Goal: Navigation & Orientation: Understand site structure

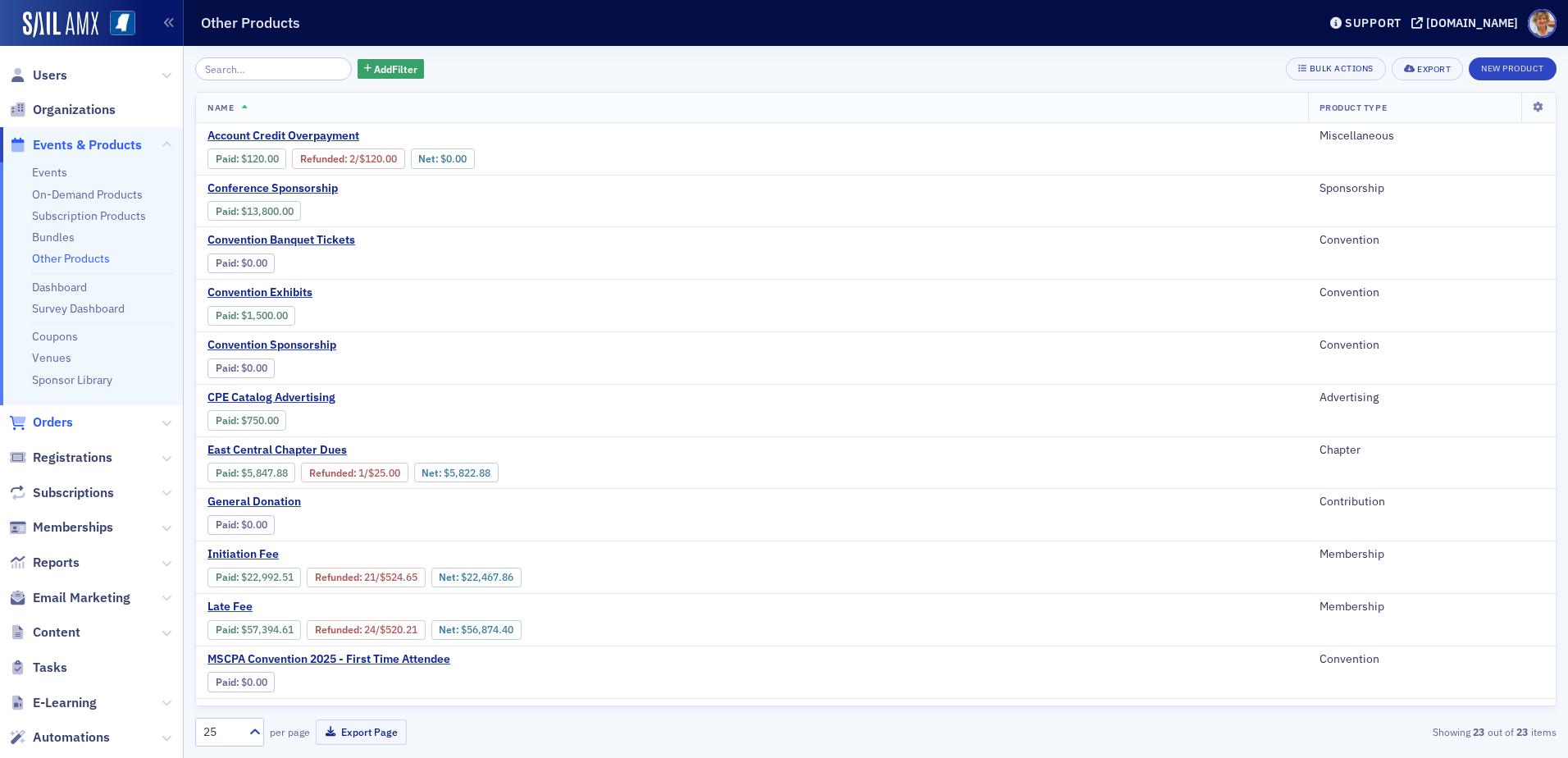
click at [52, 422] on span "Orders" at bounding box center [53, 422] width 40 height 18
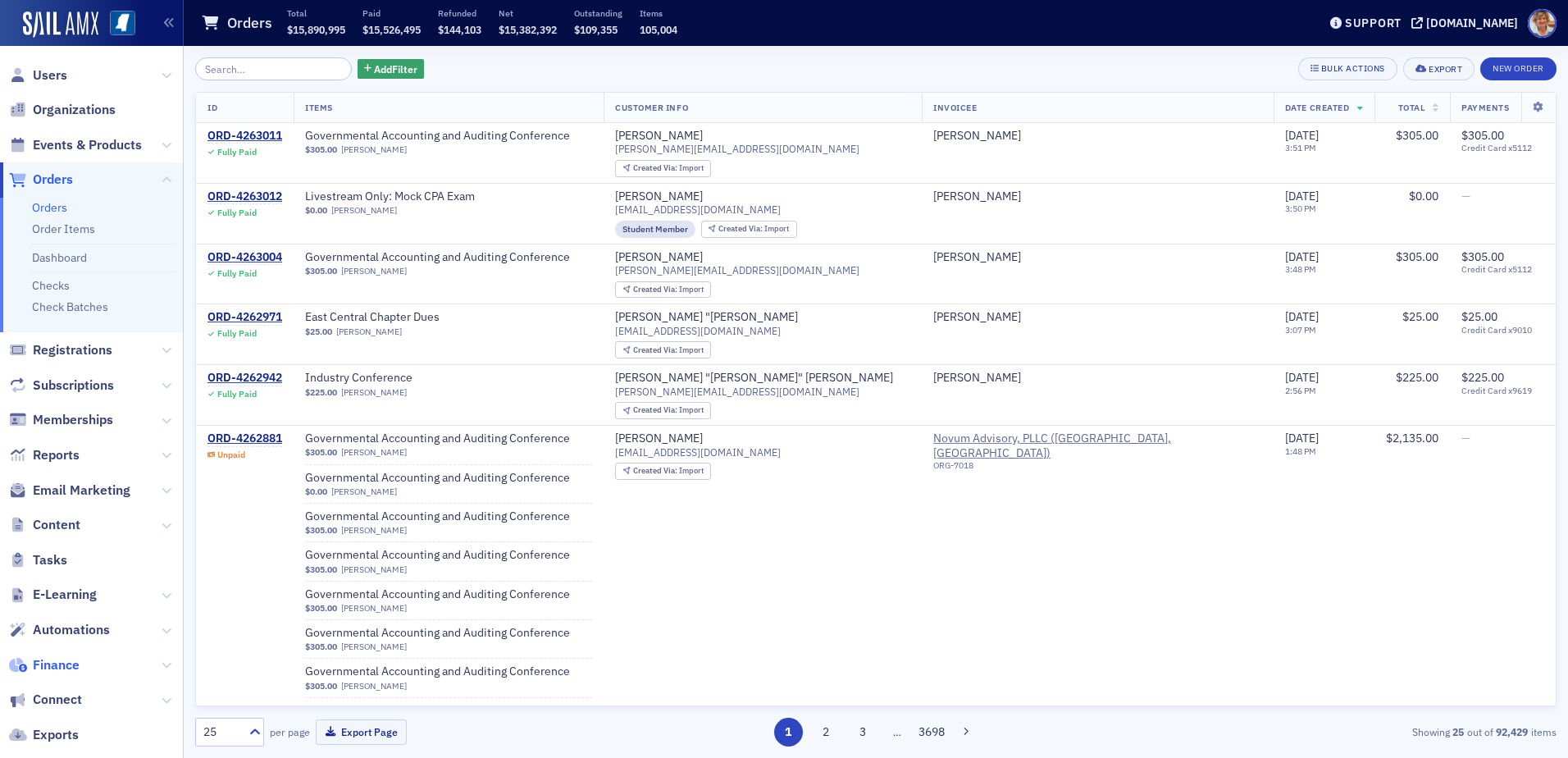
click at [51, 564] on span "Finance" at bounding box center [56, 664] width 46 height 18
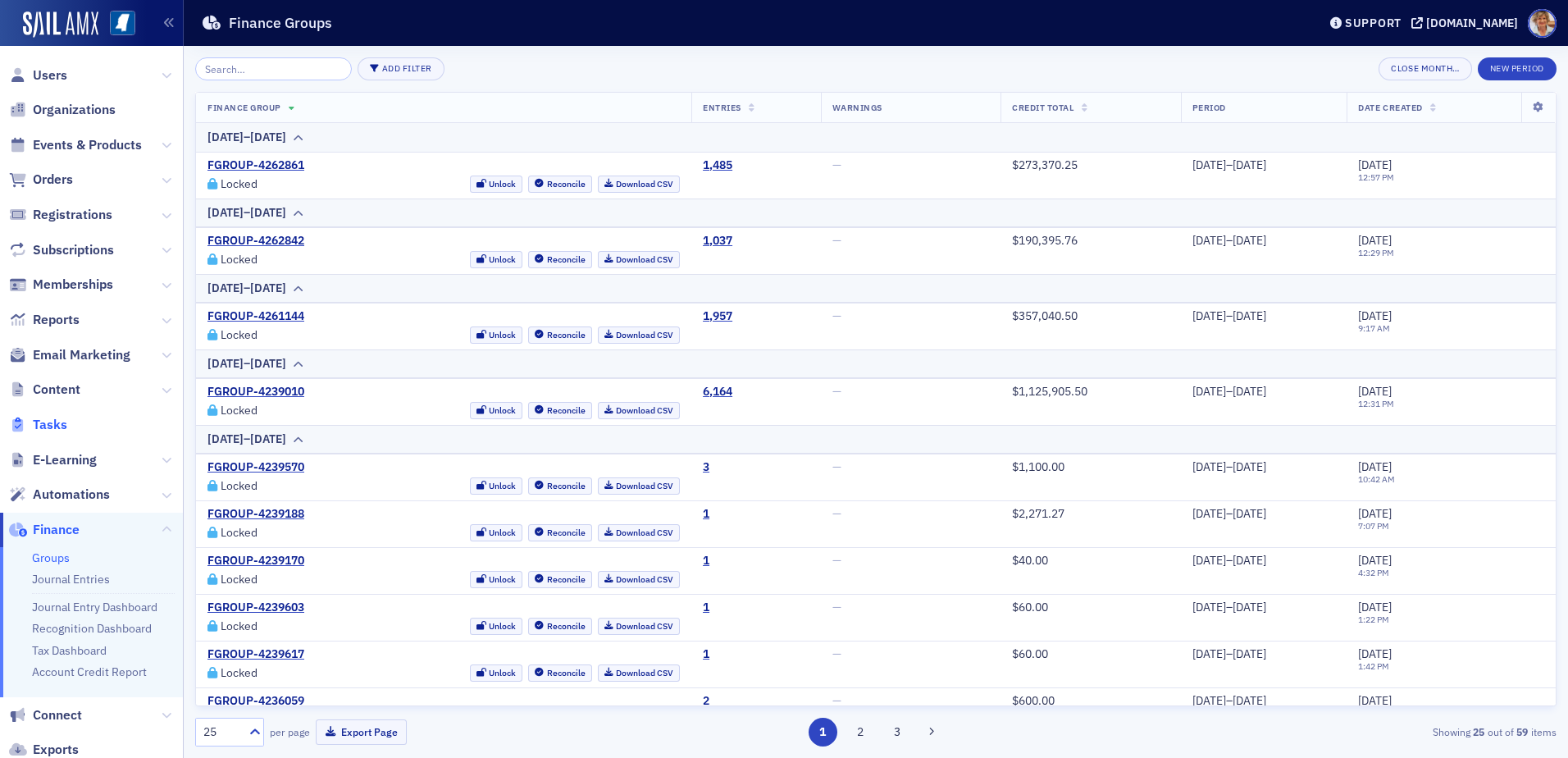
click at [58, 424] on span "Tasks" at bounding box center [50, 424] width 34 height 18
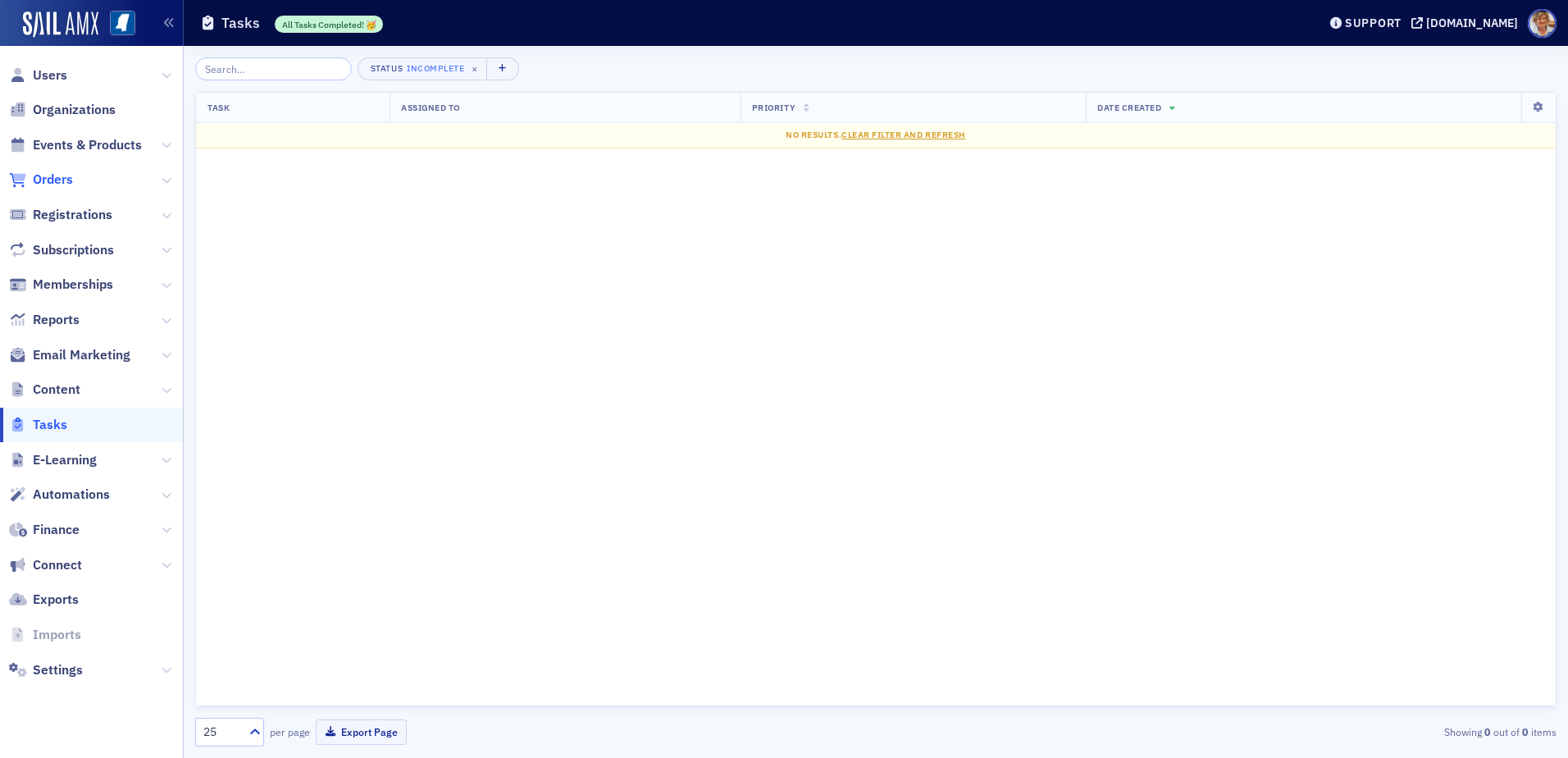
click at [51, 184] on span "Orders" at bounding box center [53, 179] width 40 height 18
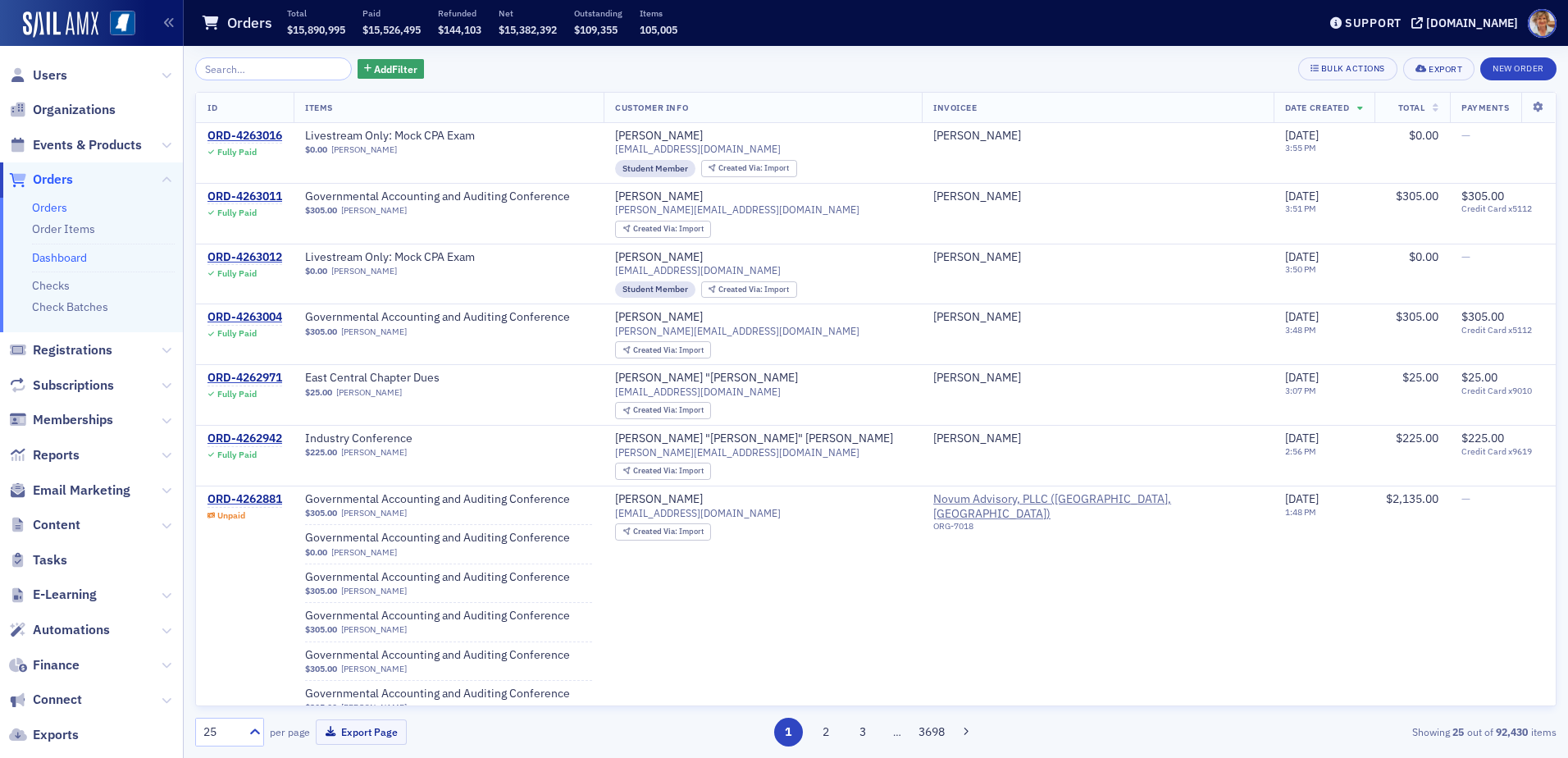
click at [64, 252] on link "Dashboard" at bounding box center [60, 258] width 55 height 15
click at [63, 259] on link "Dashboard" at bounding box center [60, 258] width 55 height 15
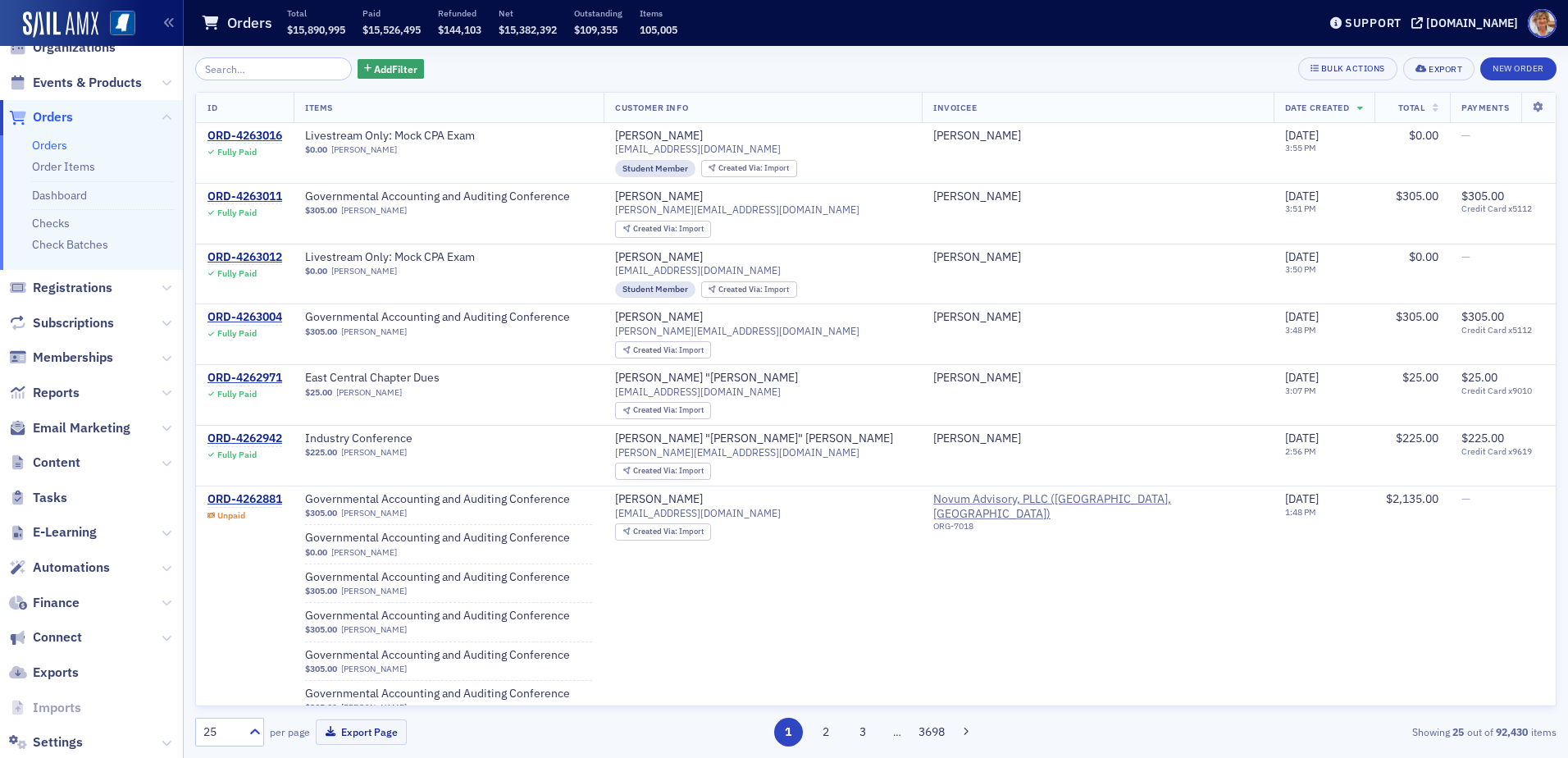
scroll to position [100, 0]
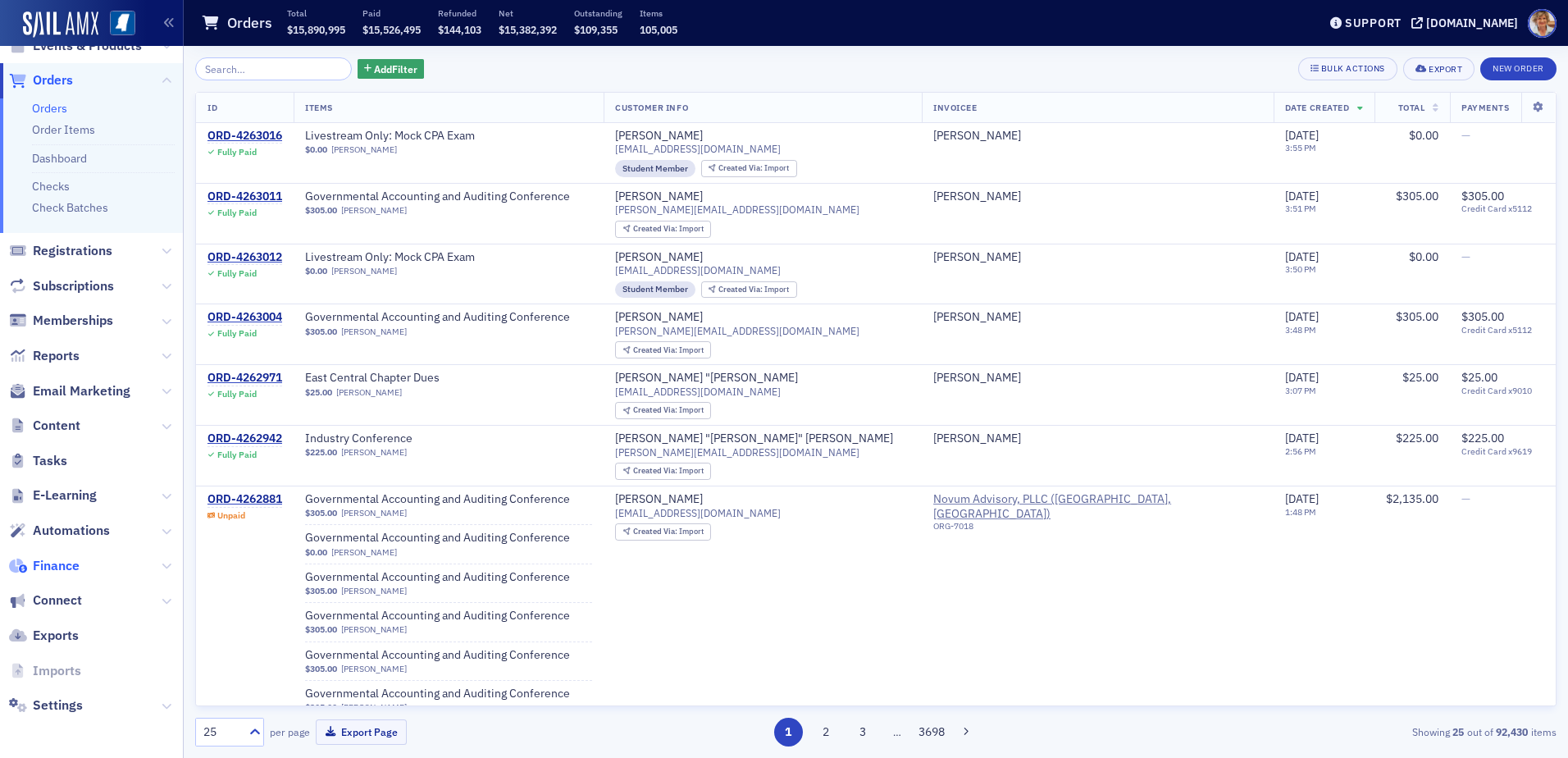
click at [53, 565] on span "Finance" at bounding box center [56, 565] width 46 height 18
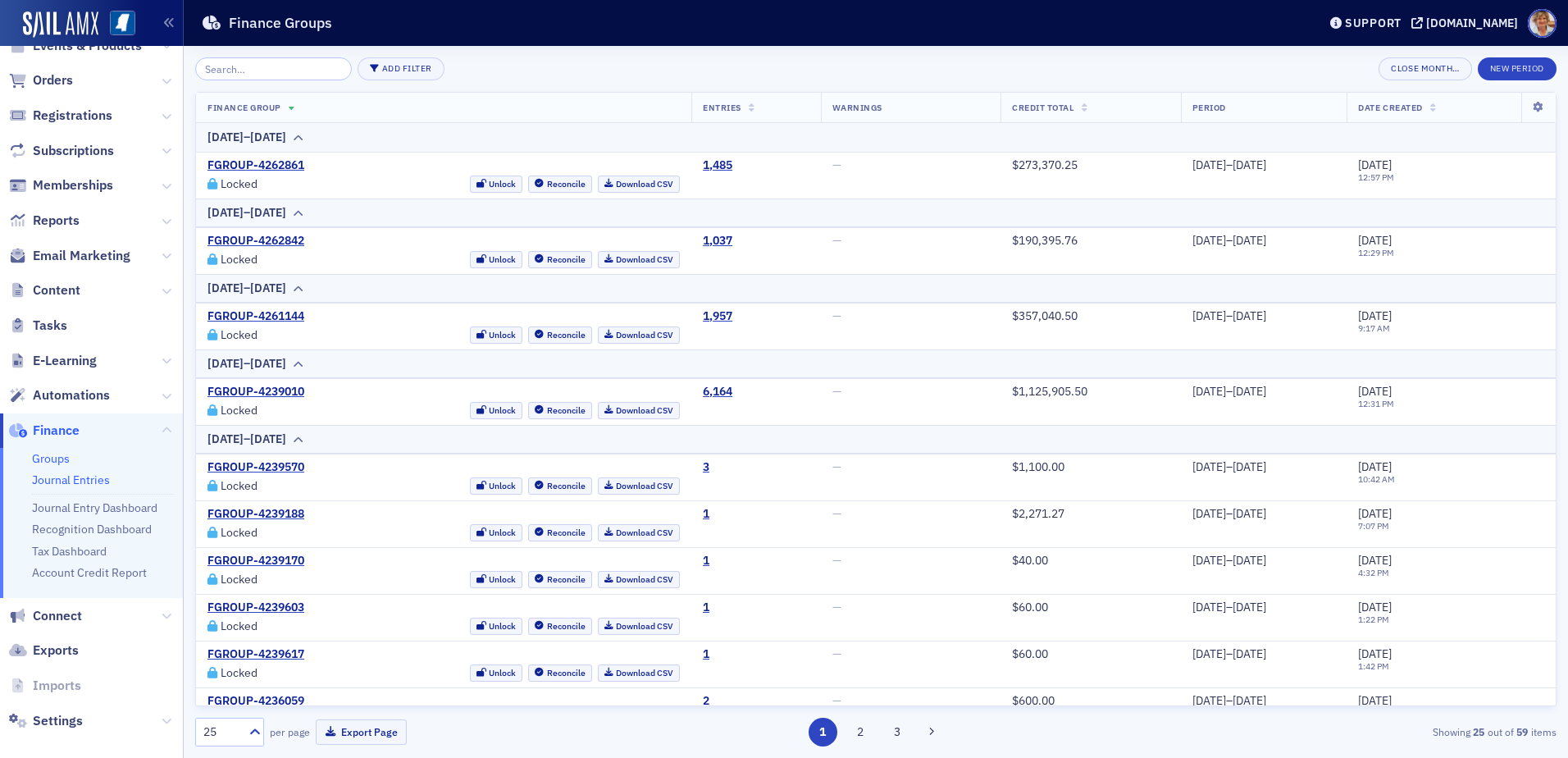
click at [90, 478] on link "Journal Entries" at bounding box center [71, 480] width 78 height 15
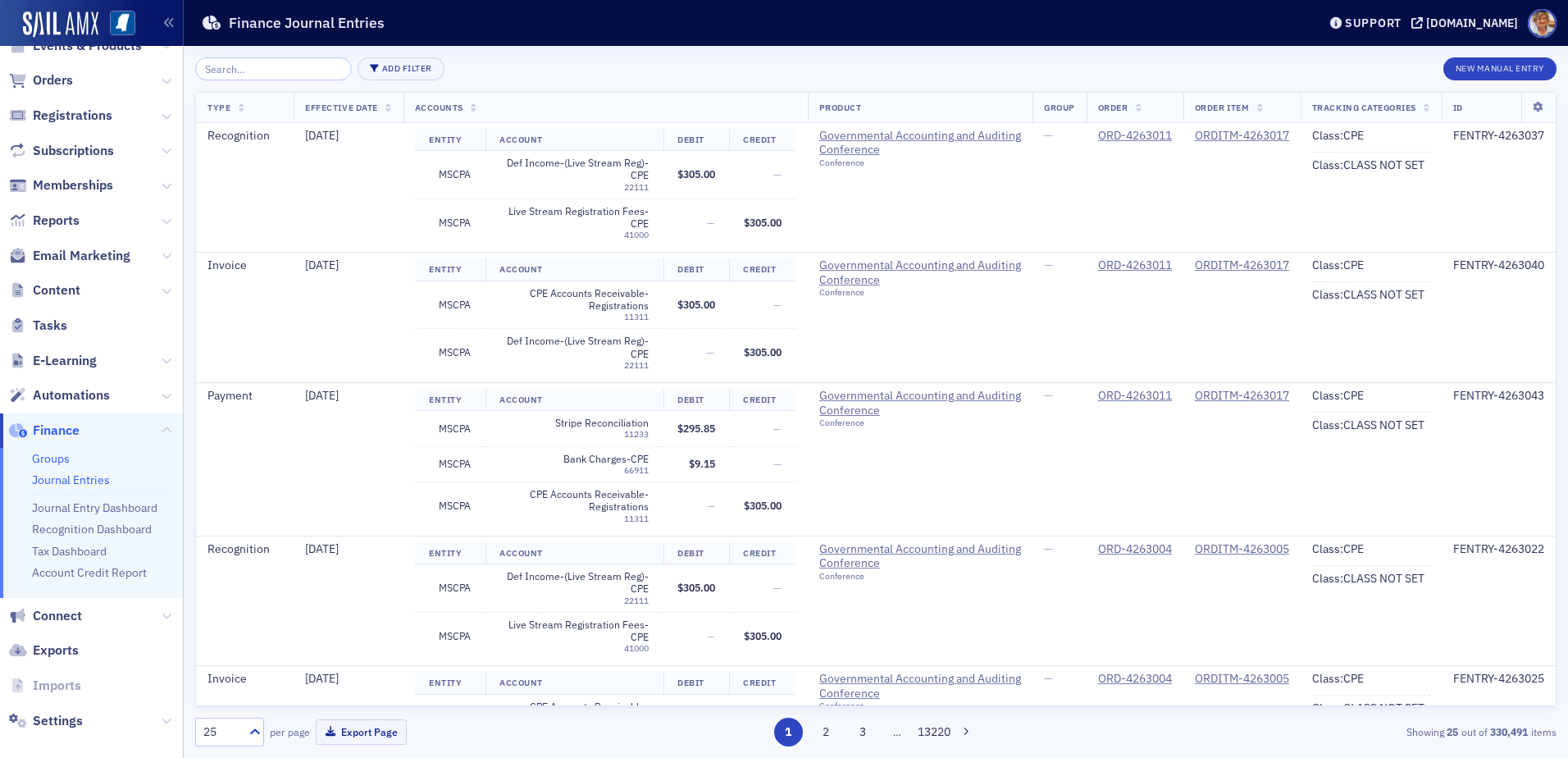
click at [57, 462] on link "Groups" at bounding box center [51, 458] width 38 height 15
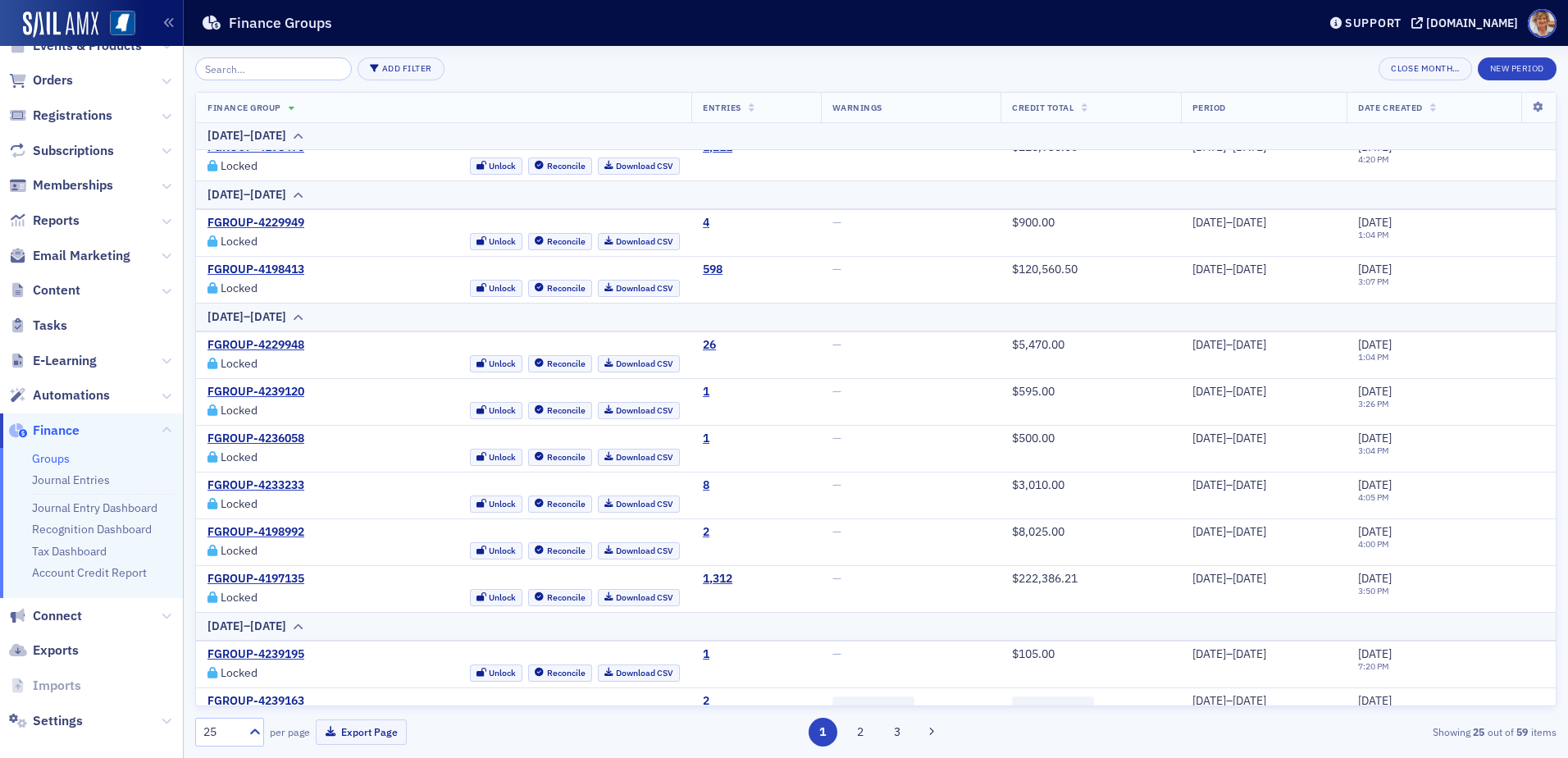
scroll to position [816, 0]
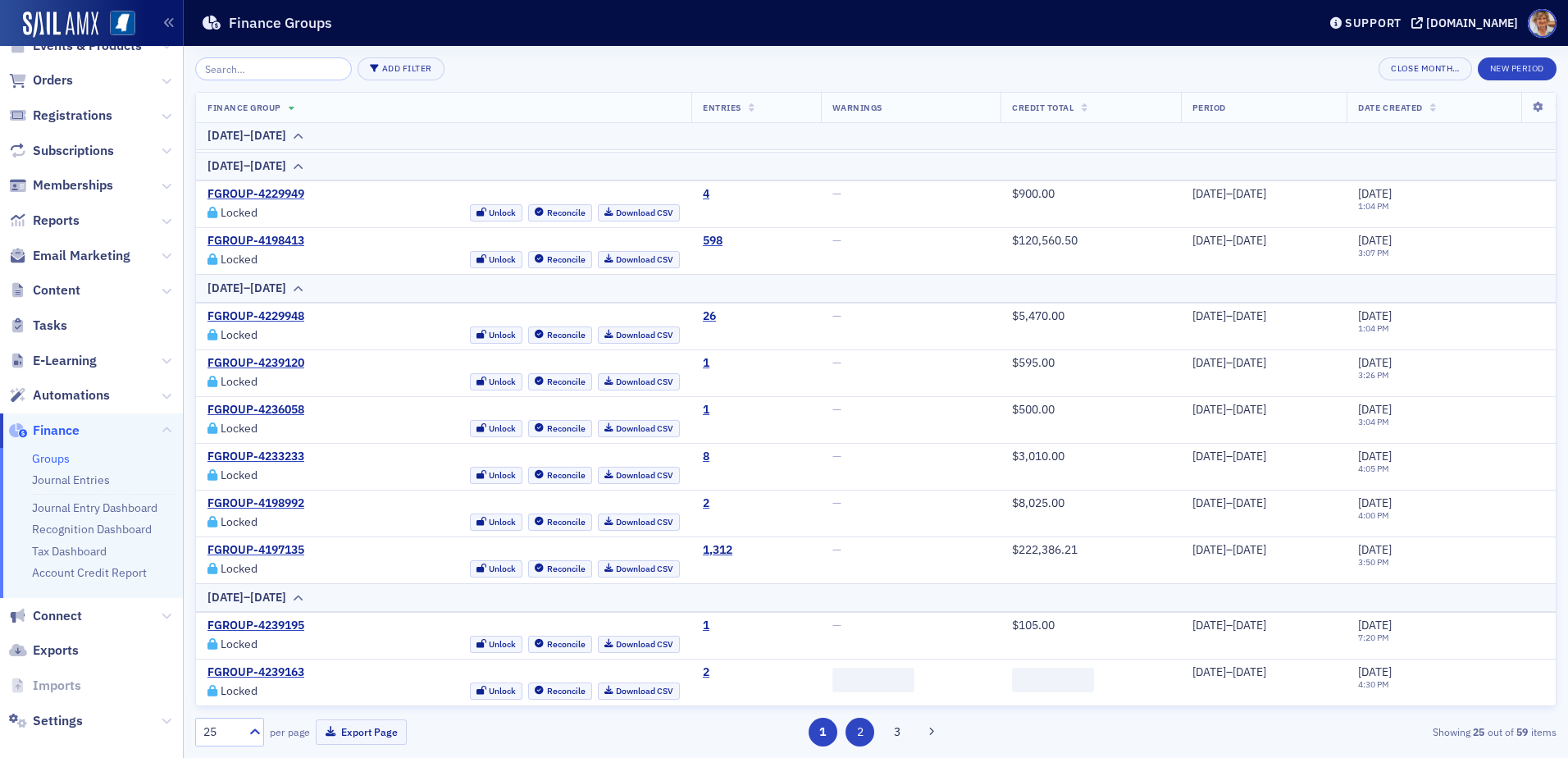
click at [863, 726] on button "2" at bounding box center [859, 731] width 28 height 28
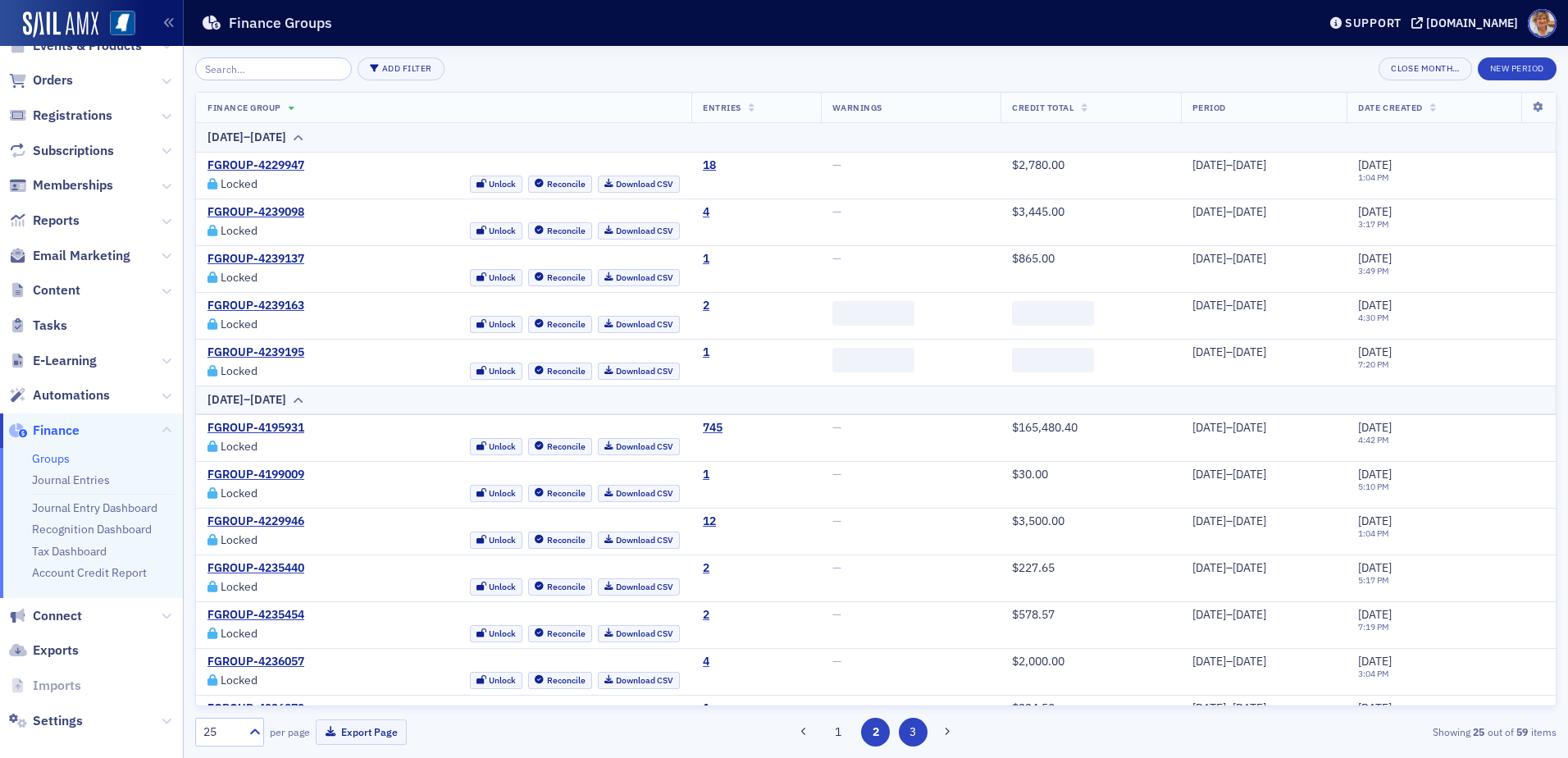
click at [910, 729] on button "3" at bounding box center [913, 731] width 28 height 28
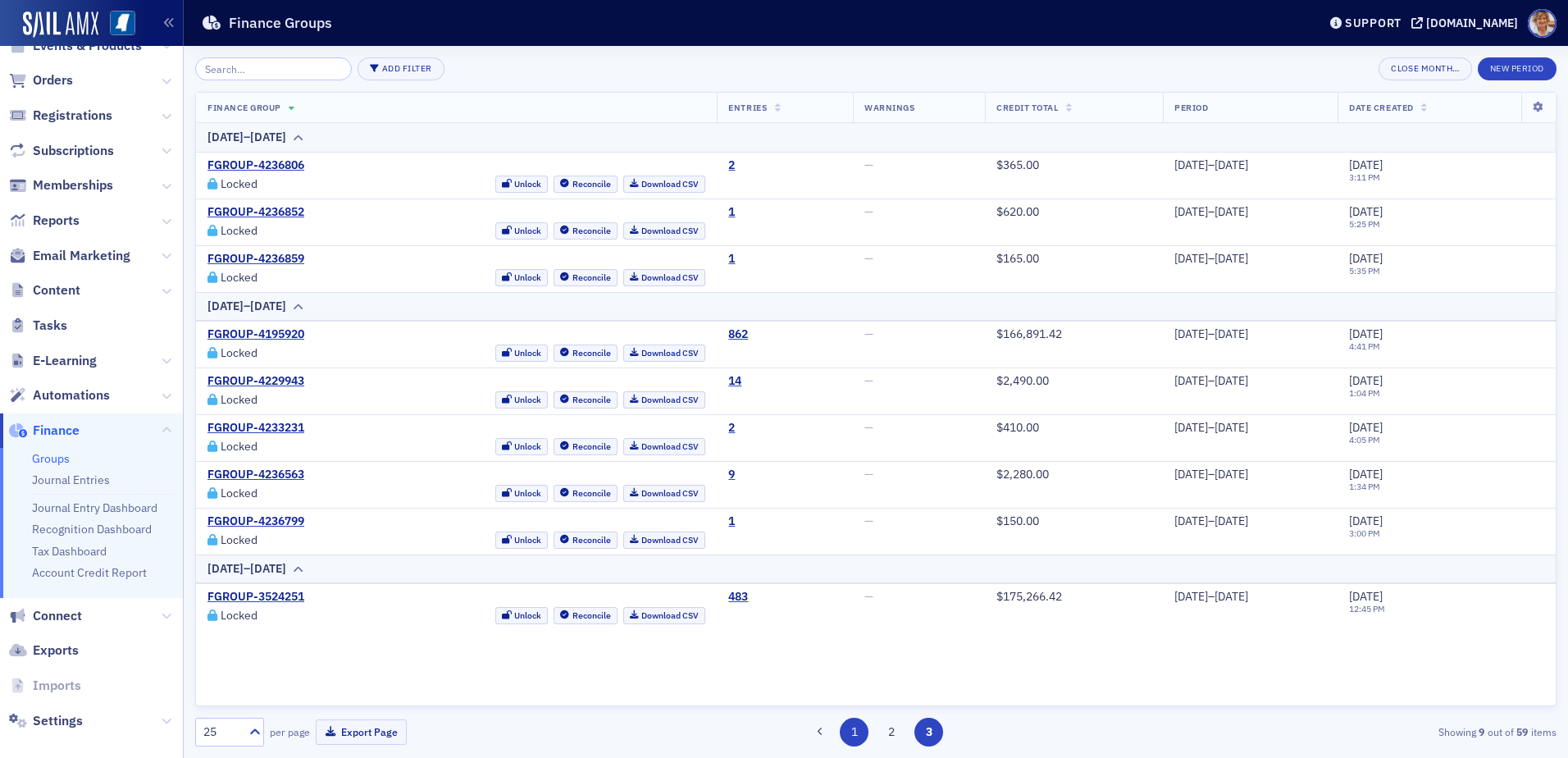
click at [854, 728] on button "1" at bounding box center [854, 731] width 28 height 28
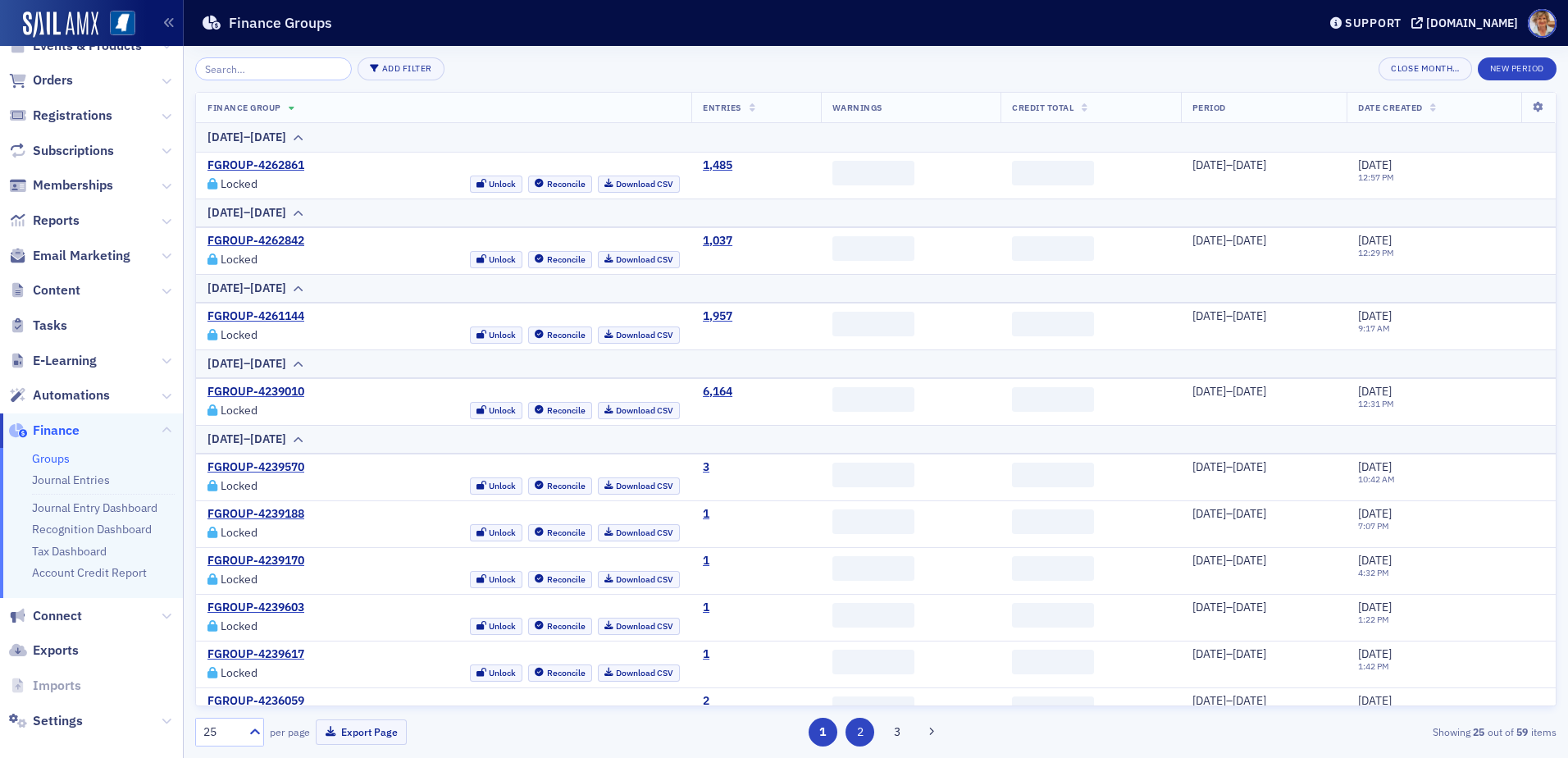
click at [853, 728] on button "2" at bounding box center [859, 731] width 28 height 28
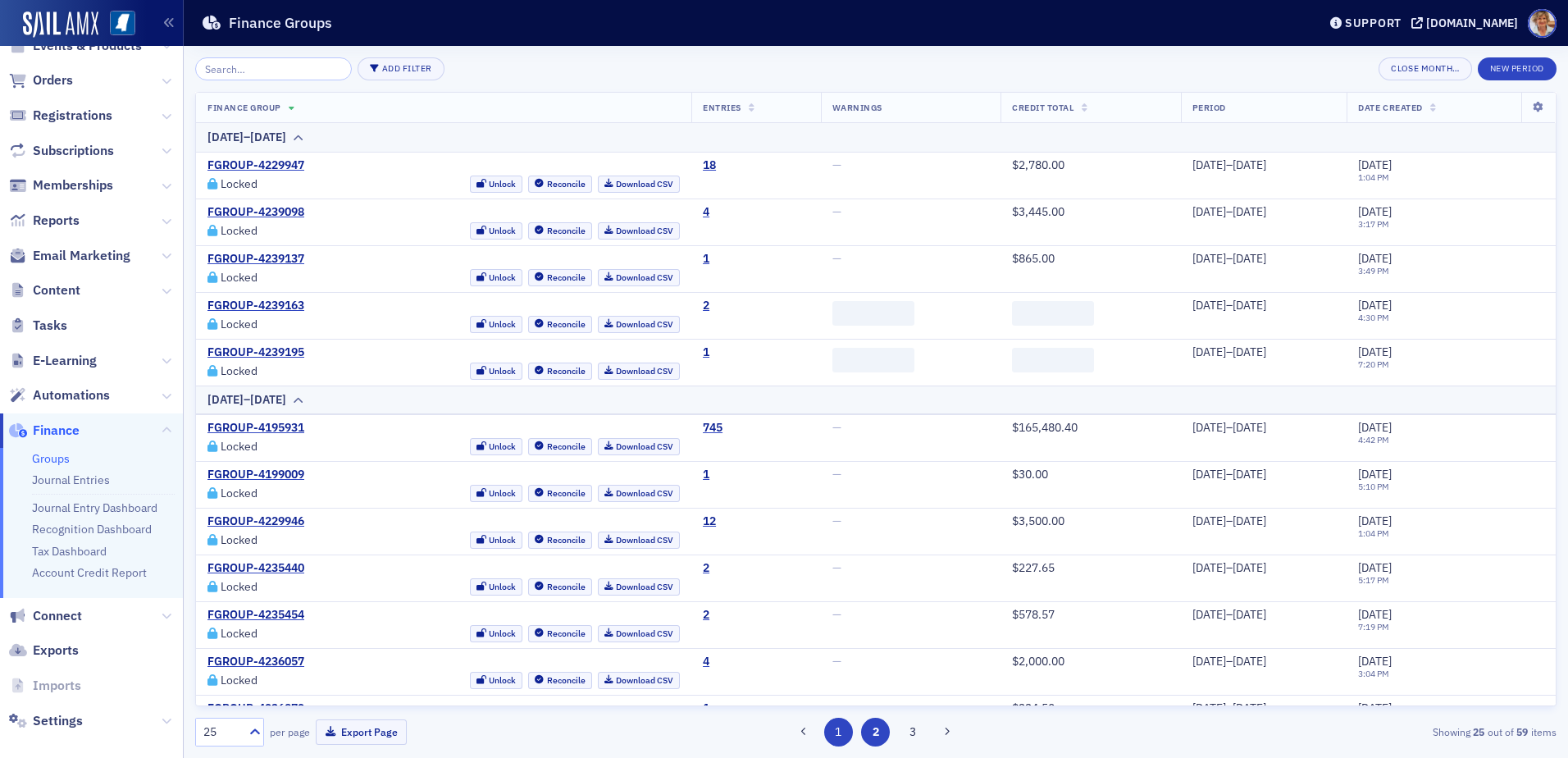
click at [842, 729] on button "1" at bounding box center [839, 731] width 28 height 28
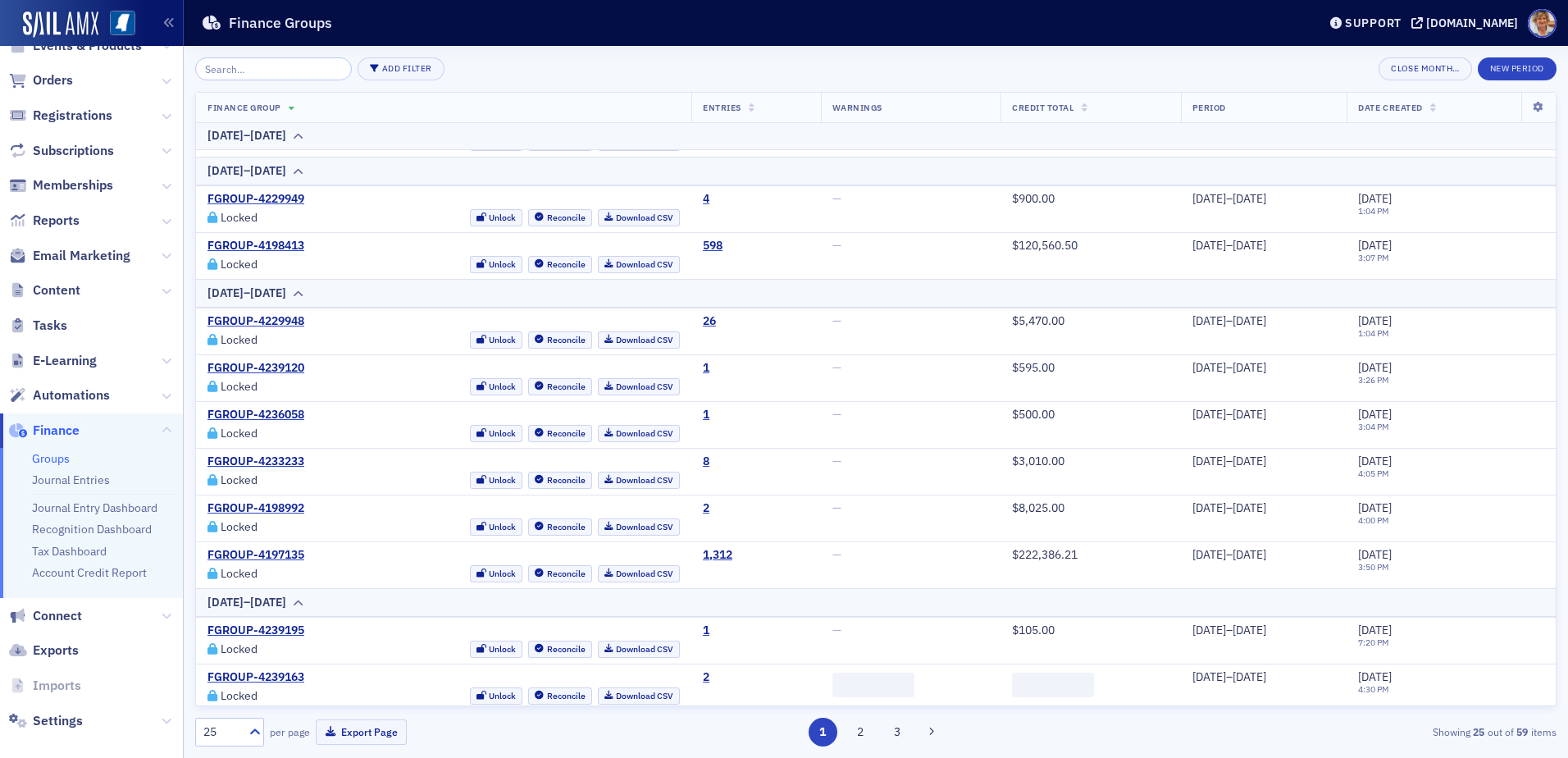
scroll to position [816, 0]
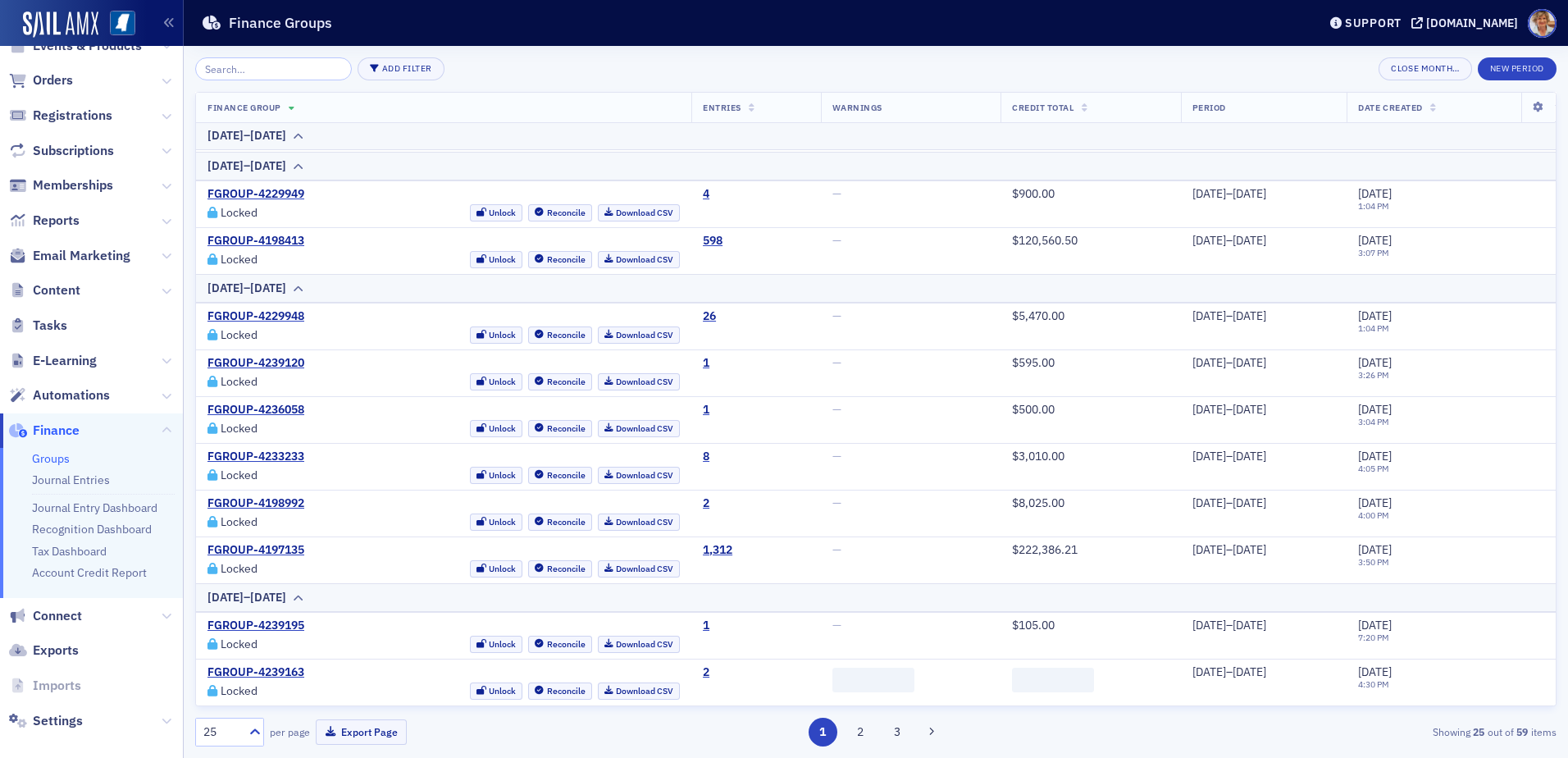
click at [856, 712] on div "25 per page Export Page 1 2 3 Showing 25 out of 59 items" at bounding box center [876, 726] width 1361 height 40
click at [864, 738] on button "2" at bounding box center [859, 731] width 28 height 28
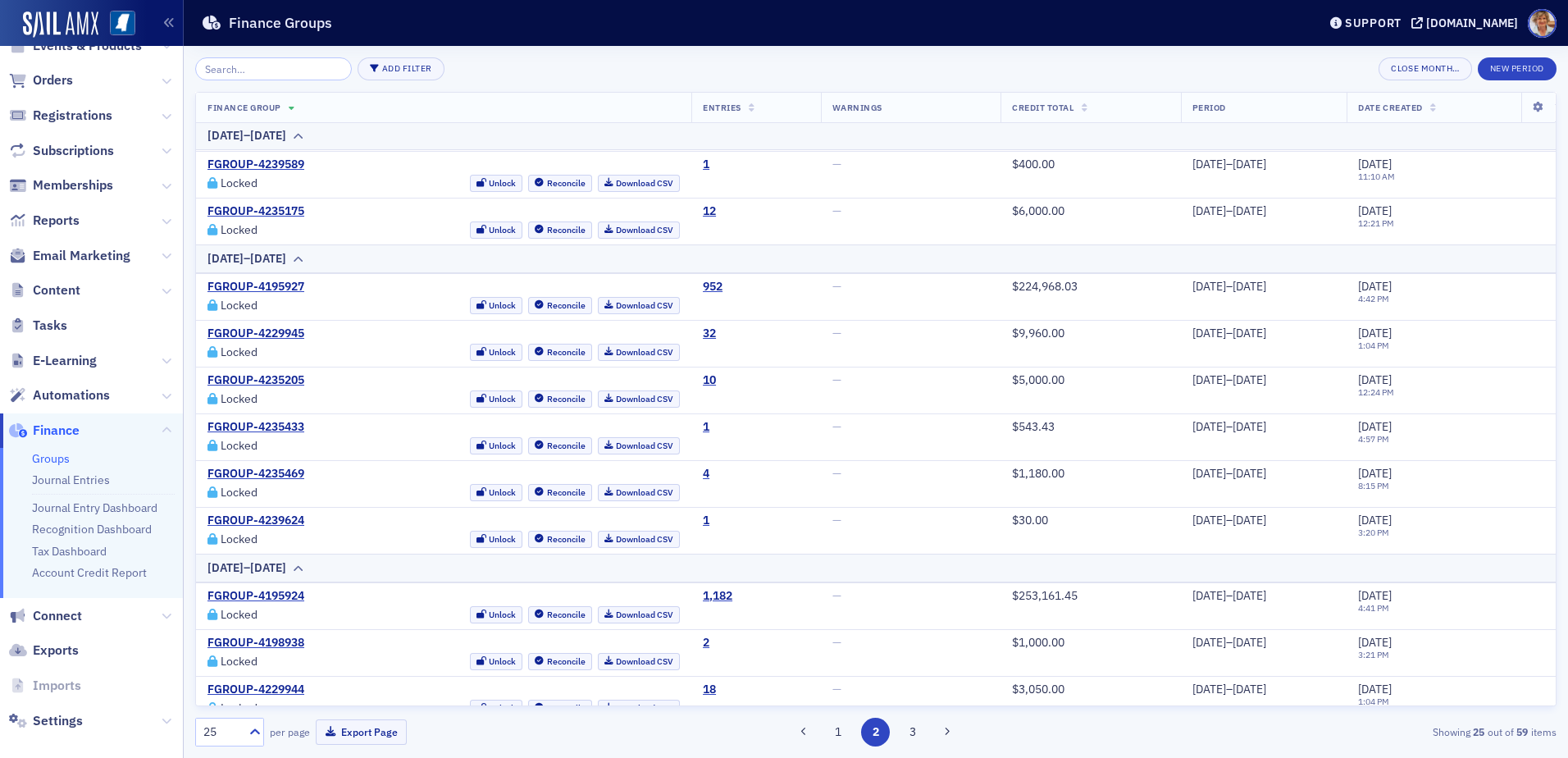
scroll to position [701, 0]
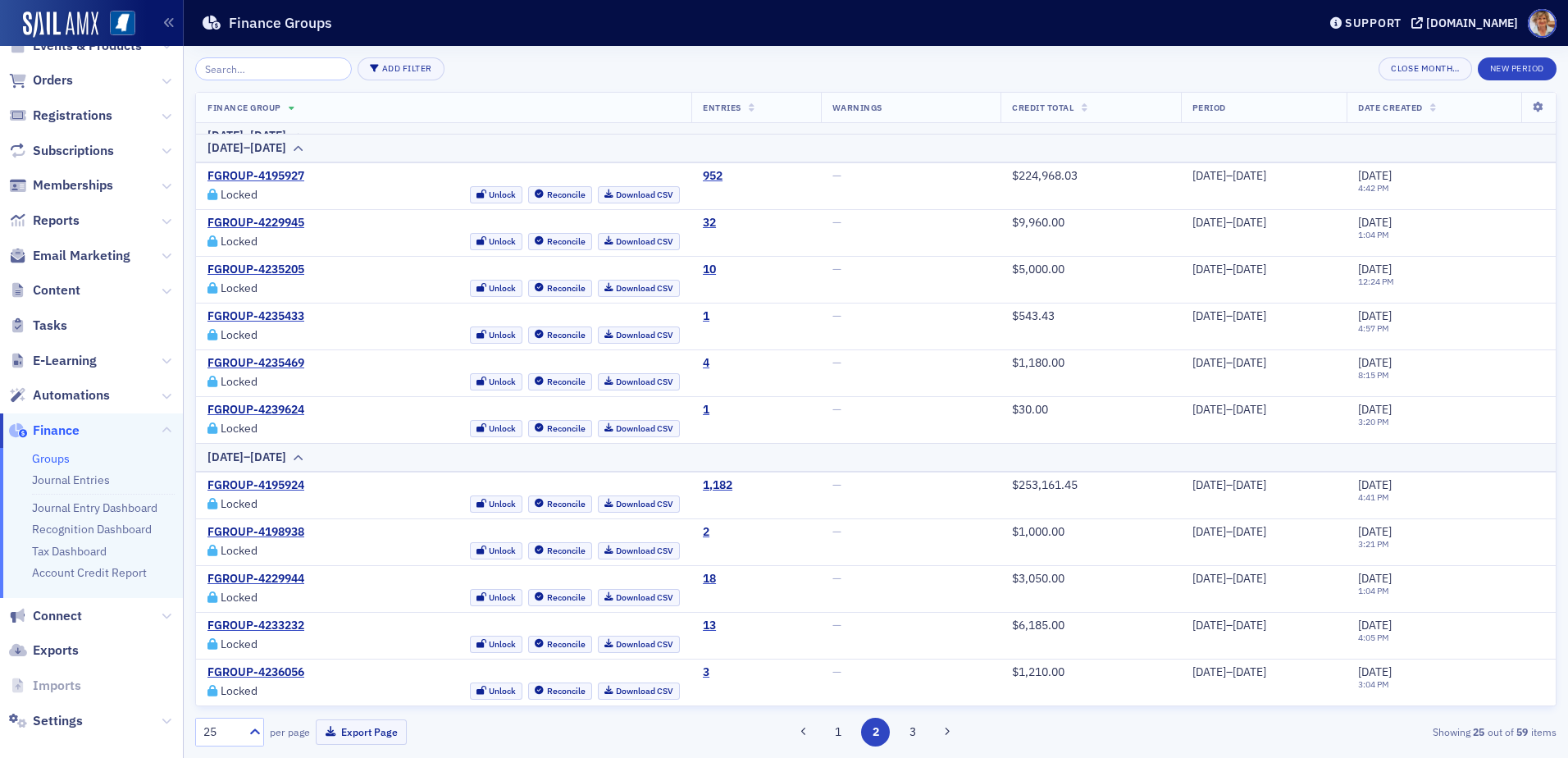
click at [912, 735] on button "3" at bounding box center [913, 731] width 28 height 28
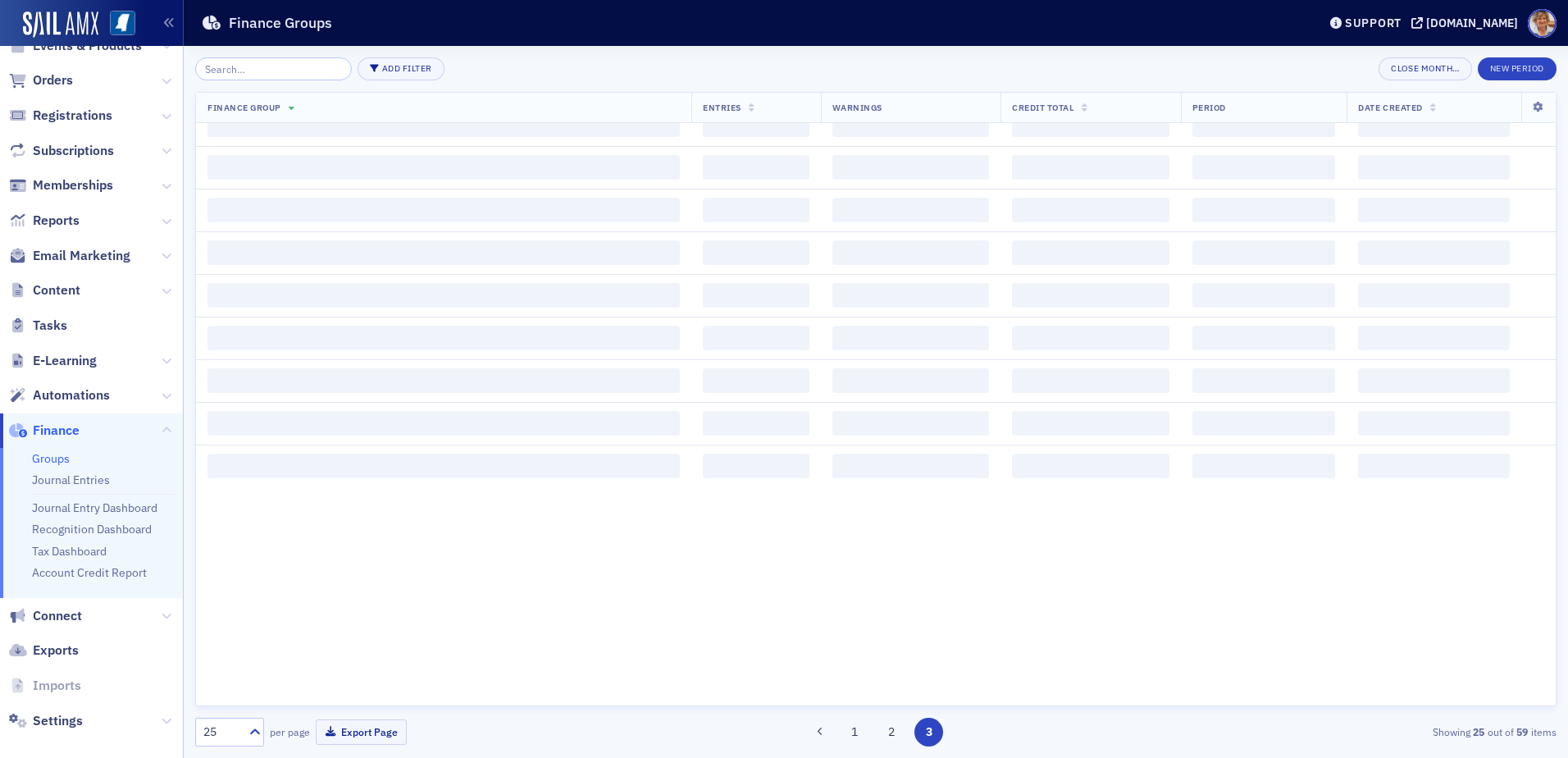
scroll to position [0, 0]
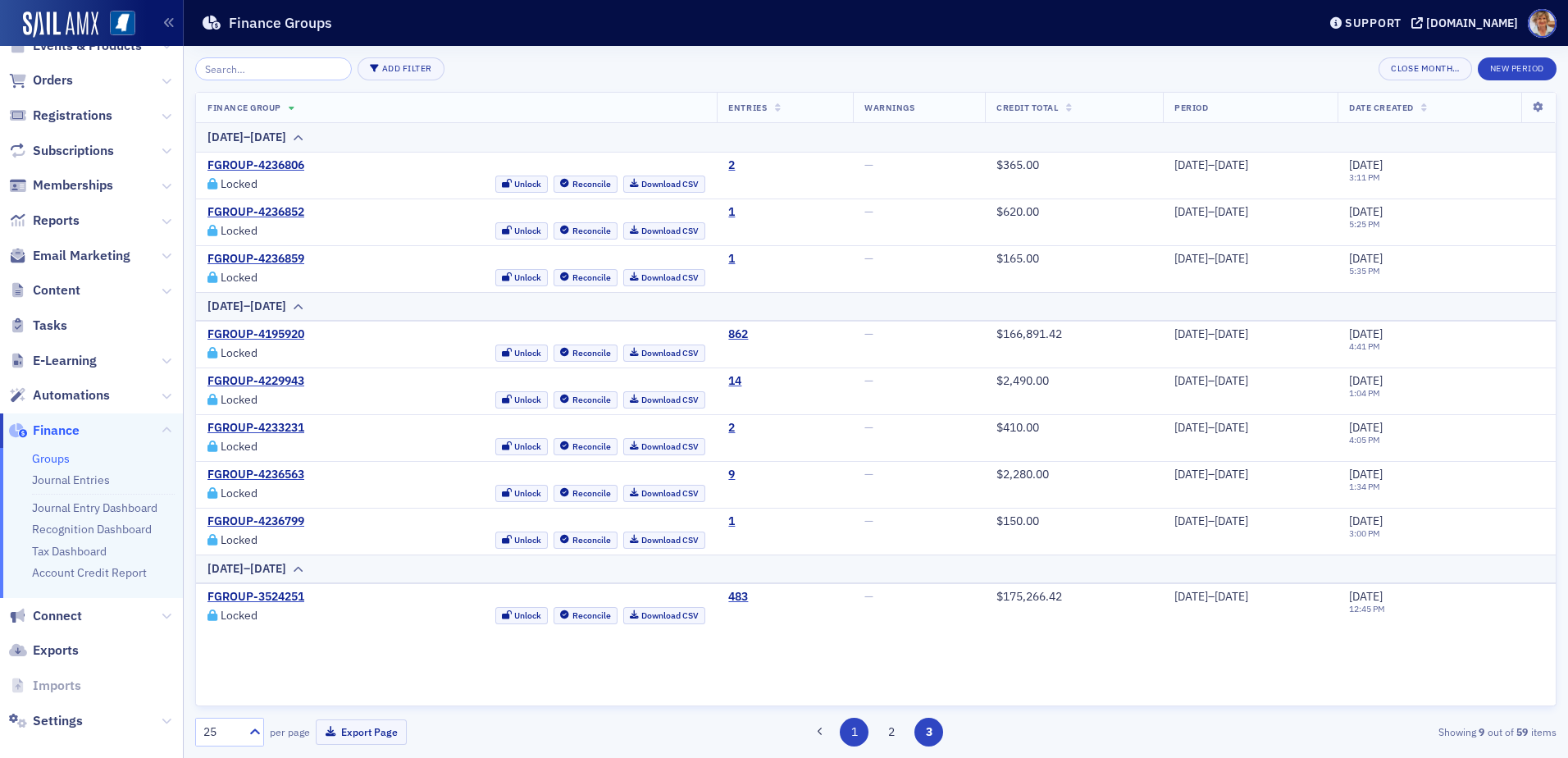
click at [856, 734] on button "1" at bounding box center [854, 731] width 28 height 28
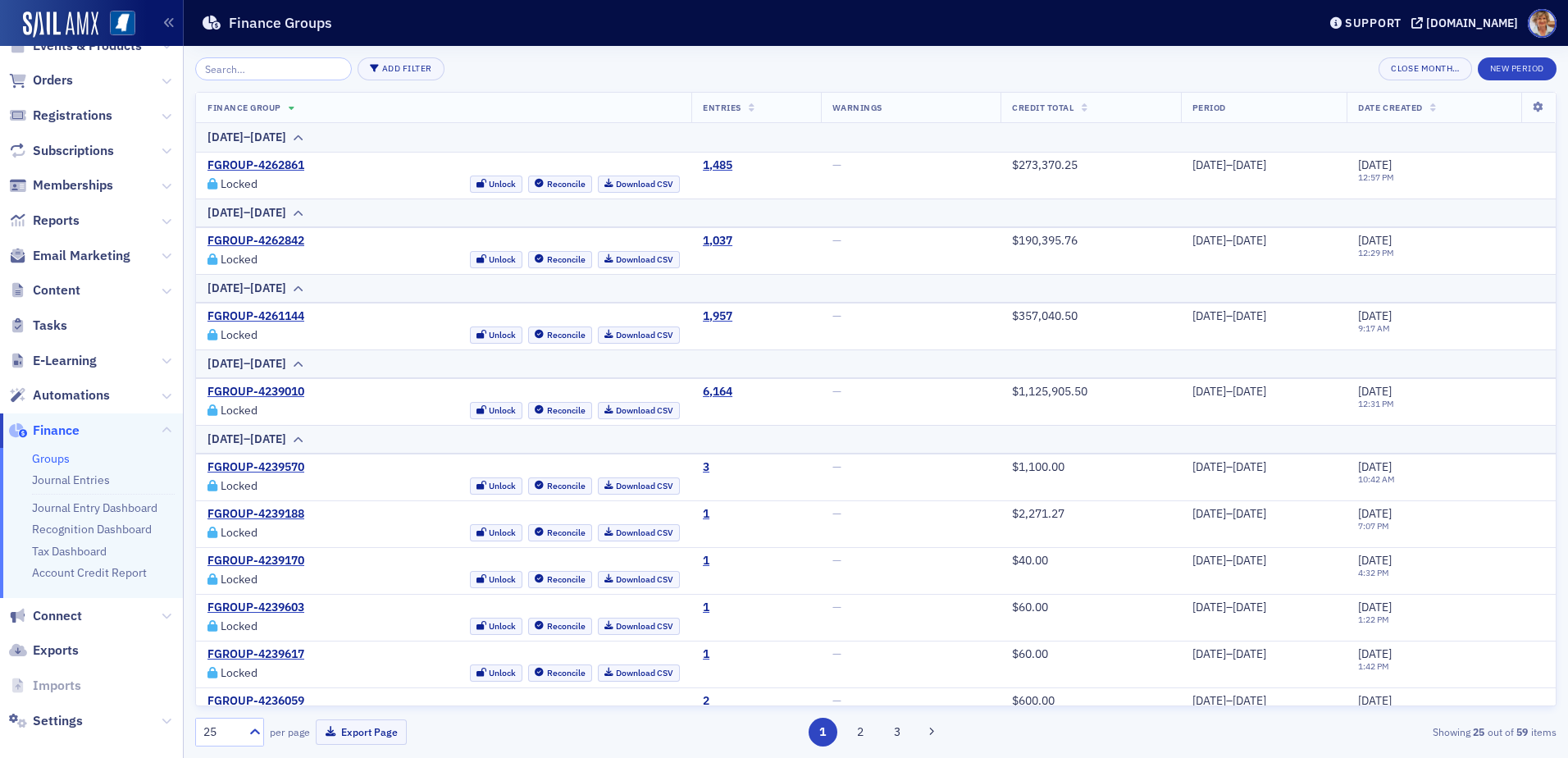
click at [58, 427] on span "Finance" at bounding box center [56, 430] width 46 height 18
click at [41, 86] on span "Orders" at bounding box center [53, 80] width 40 height 18
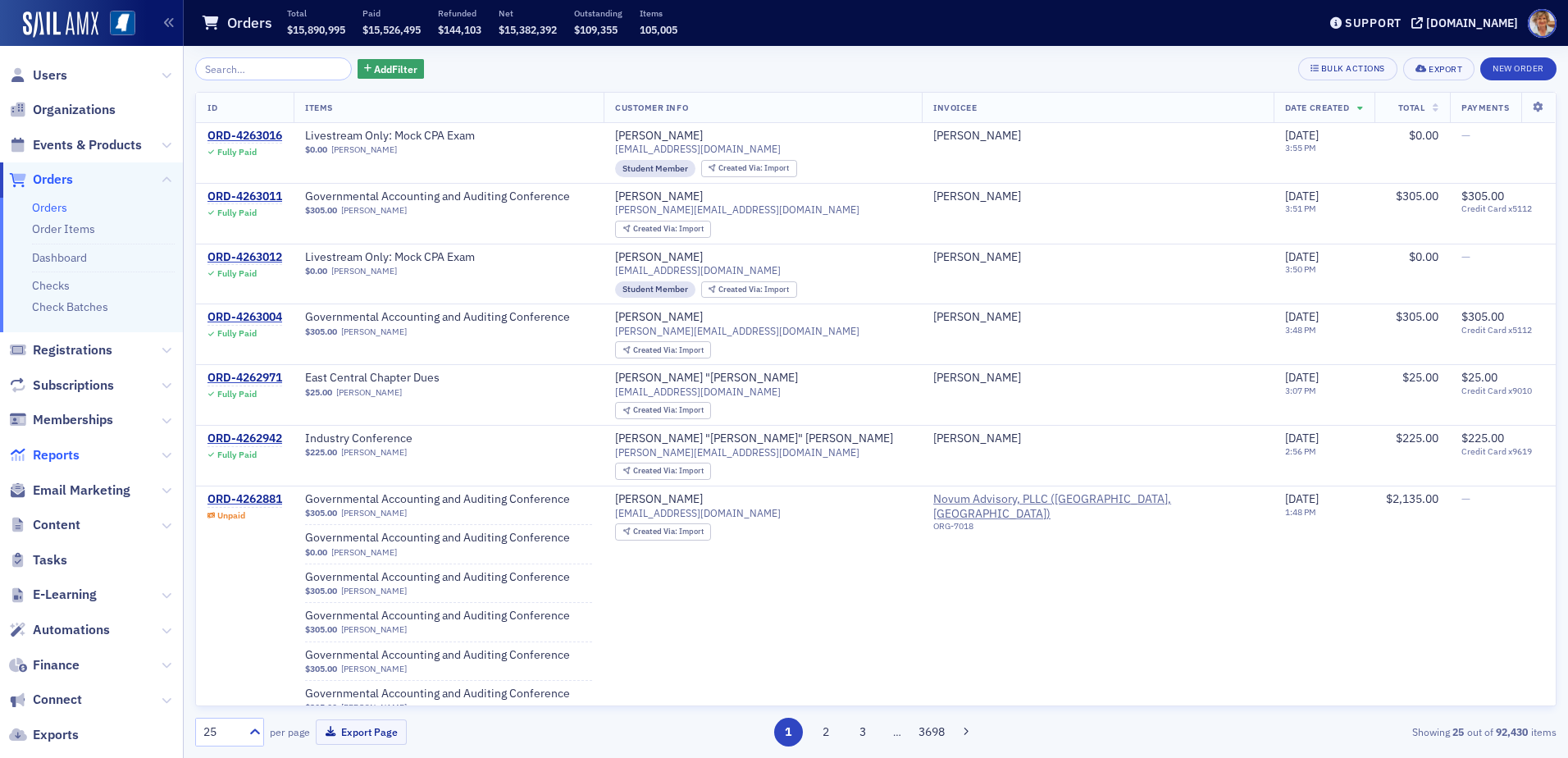
click at [65, 453] on span "Reports" at bounding box center [56, 454] width 46 height 18
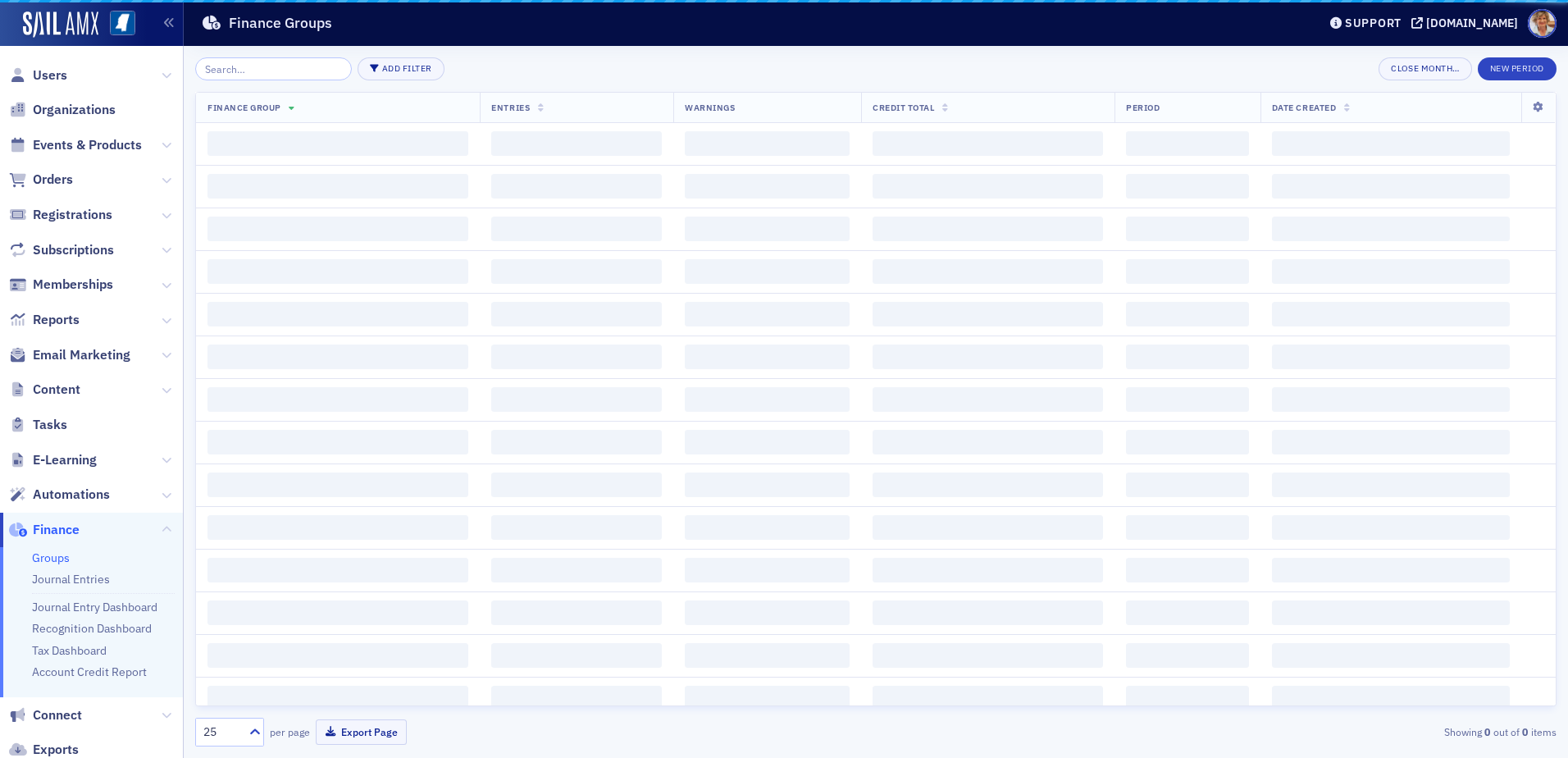
scroll to position [114, 0]
